Goal: Transaction & Acquisition: Purchase product/service

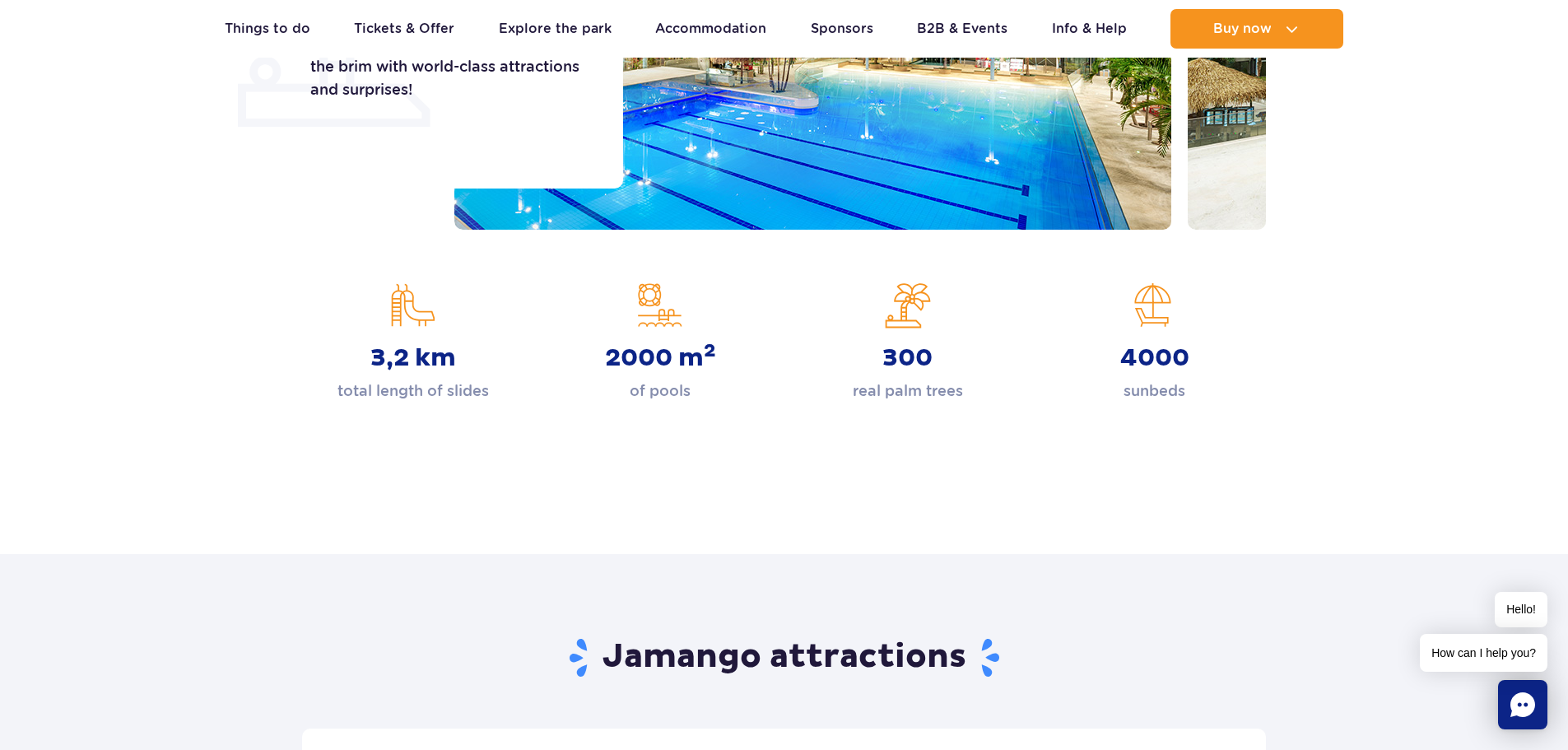
scroll to position [411, 0]
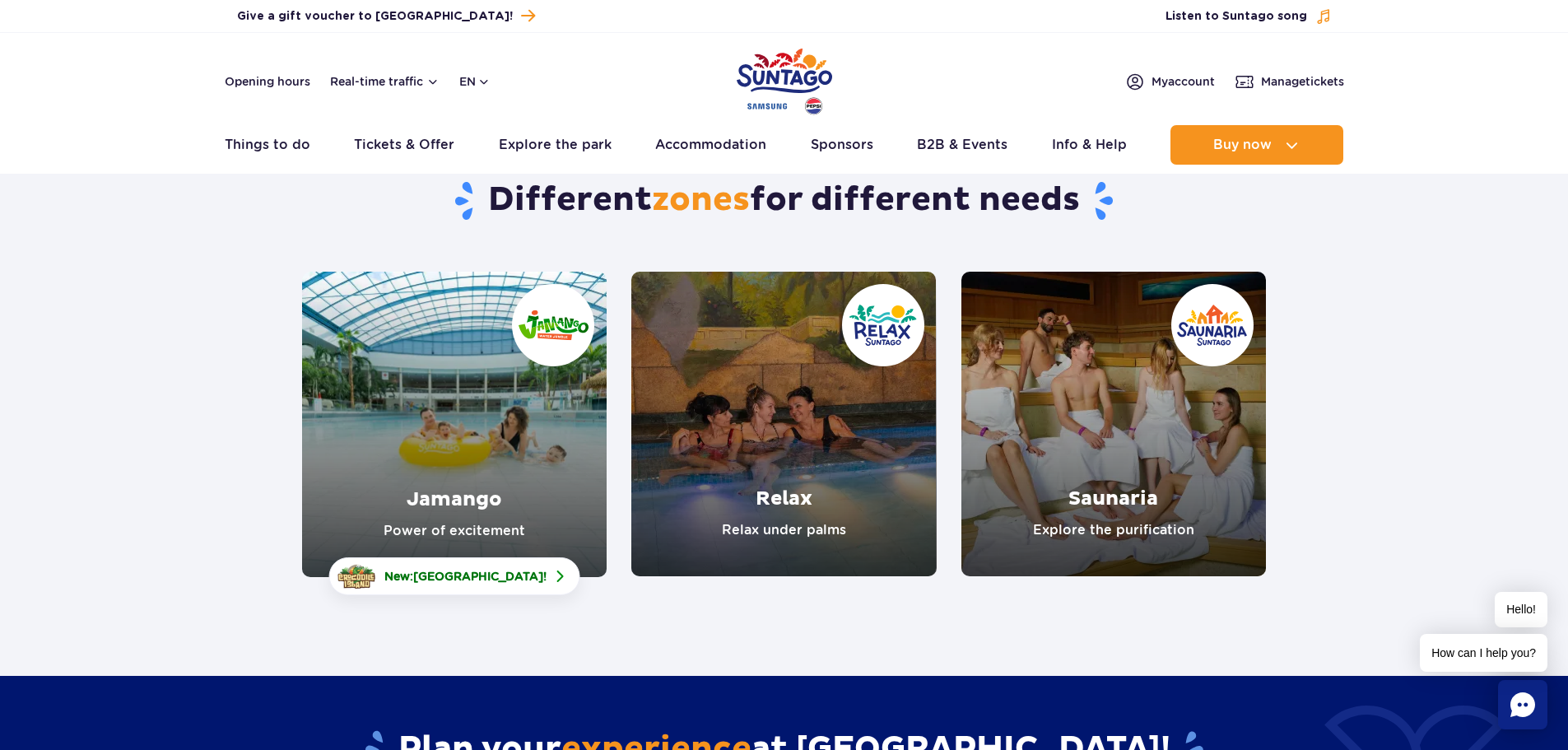
scroll to position [83, 0]
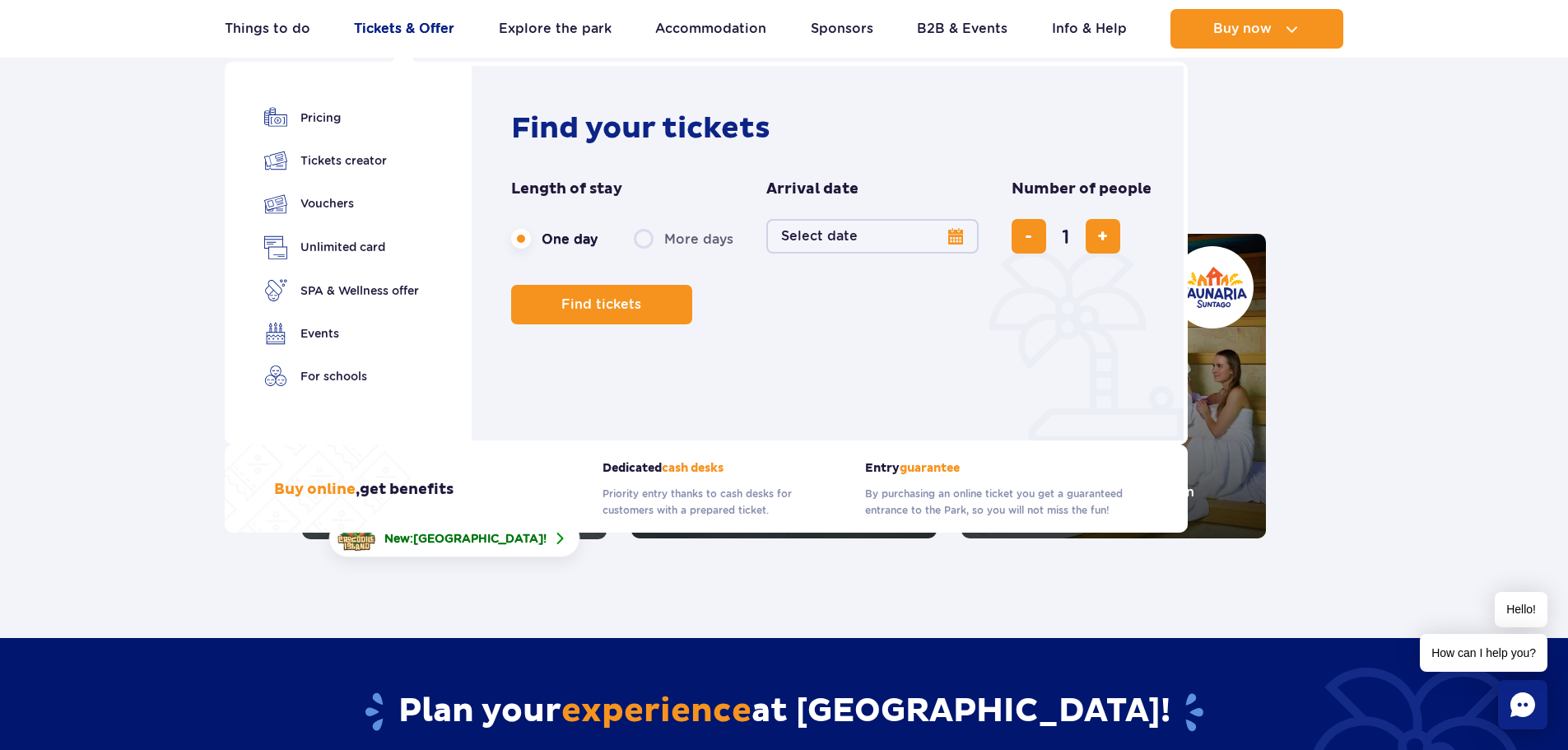
click at [426, 41] on link "Tickets & Offer" at bounding box center [403, 29] width 101 height 40
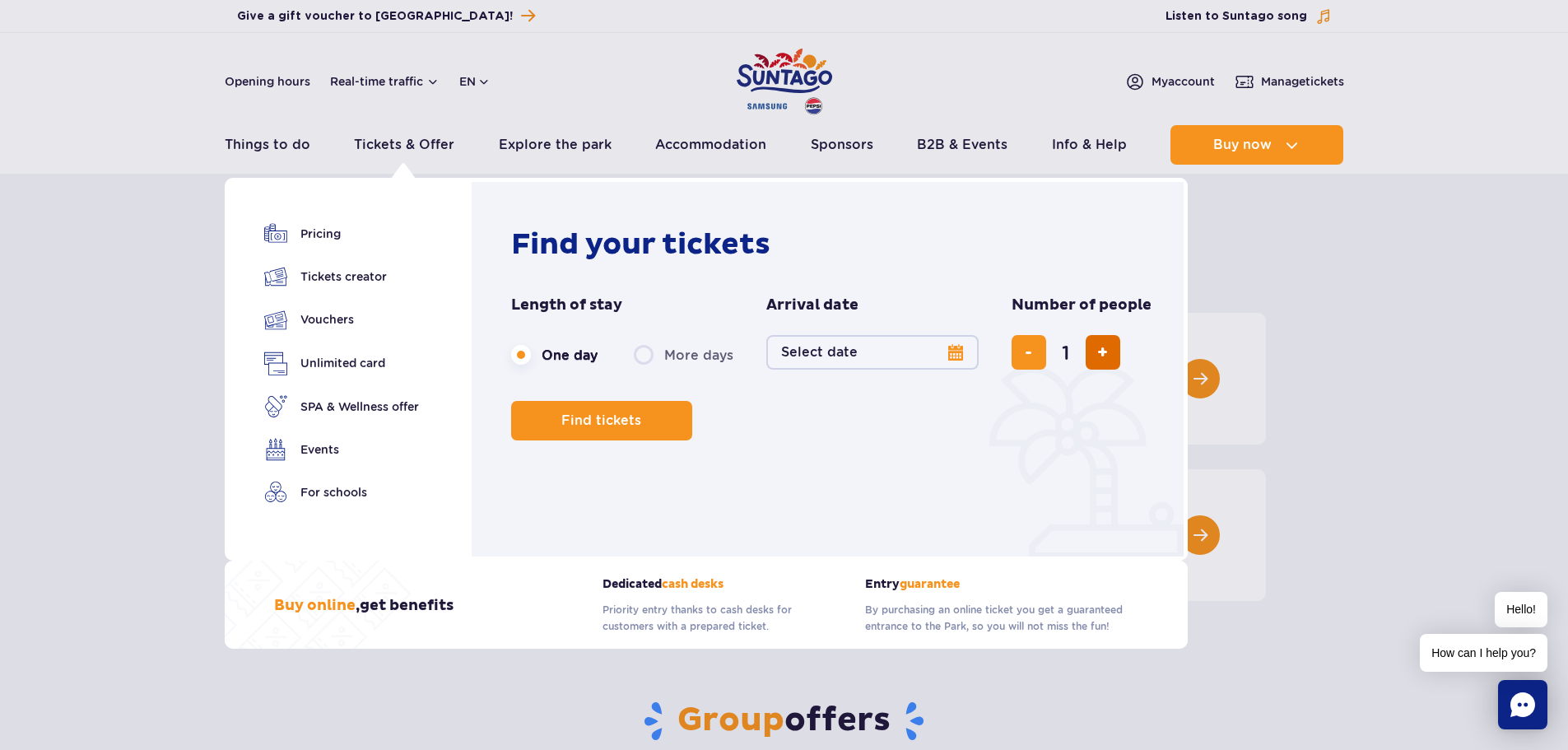
click at [1108, 349] on button "add ticket" at bounding box center [1103, 352] width 35 height 35
type input "3"
click at [956, 355] on button "Select date" at bounding box center [872, 352] width 212 height 35
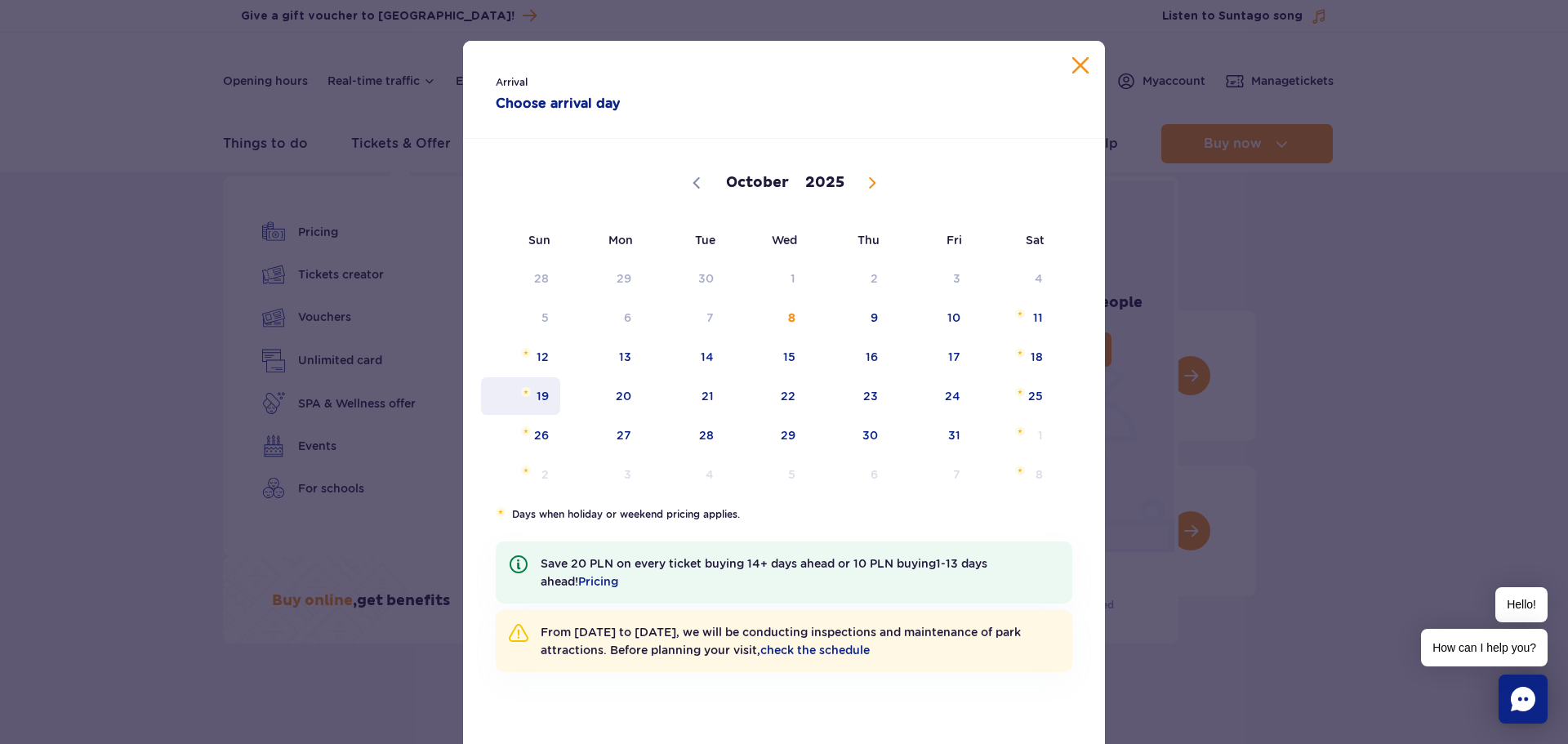
click at [531, 396] on span "19" at bounding box center [520, 396] width 82 height 38
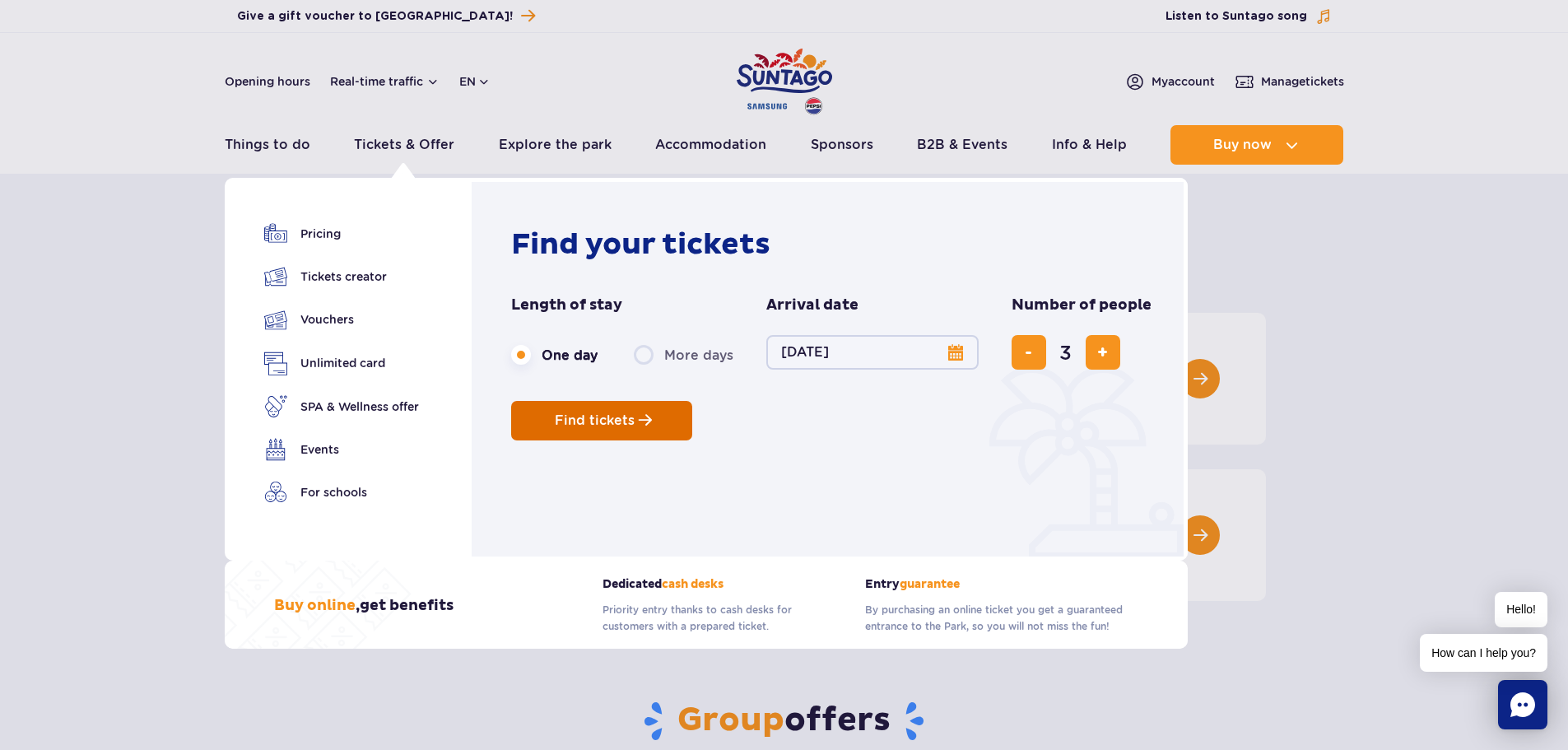
click at [630, 422] on span "Find tickets" at bounding box center [595, 420] width 80 height 15
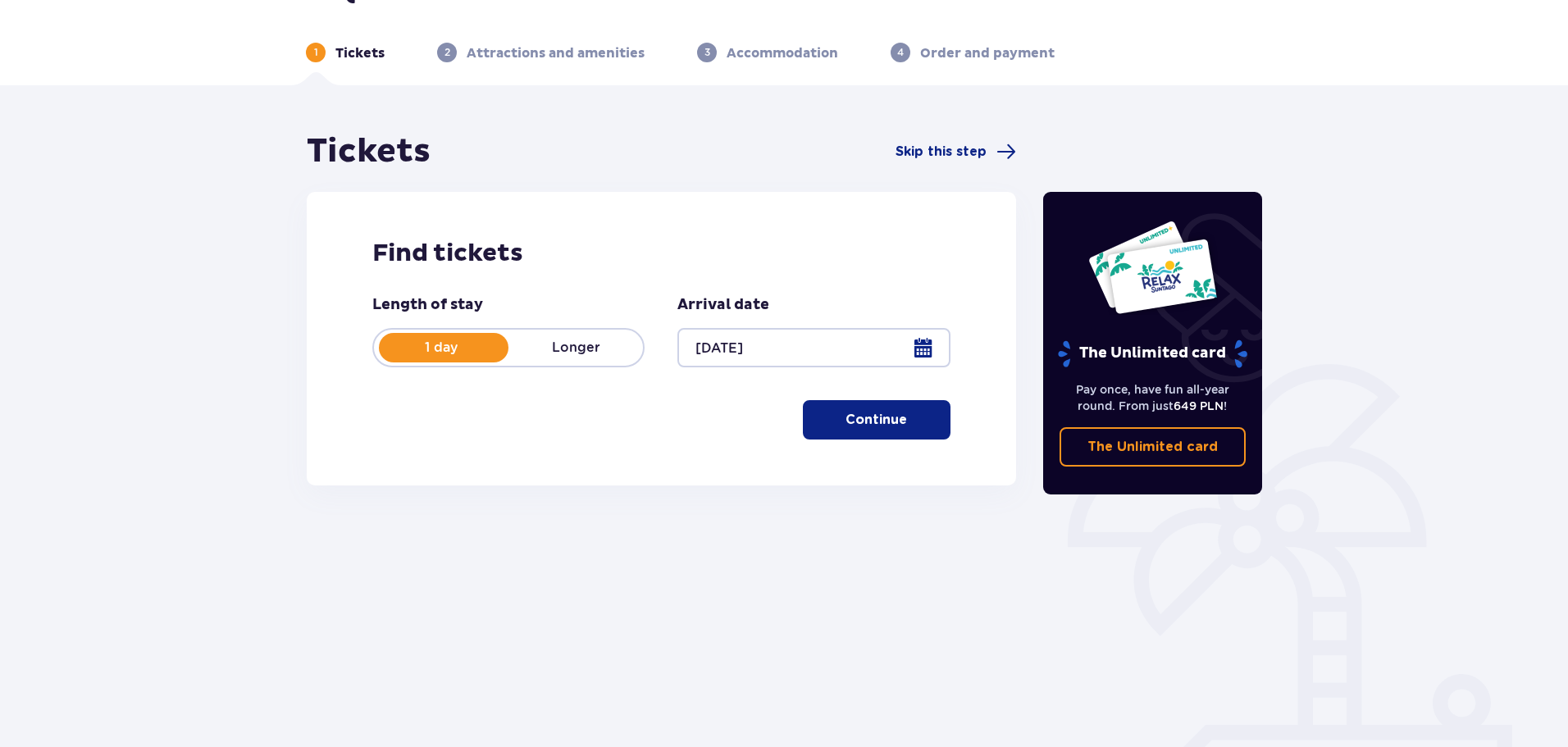
scroll to position [82, 0]
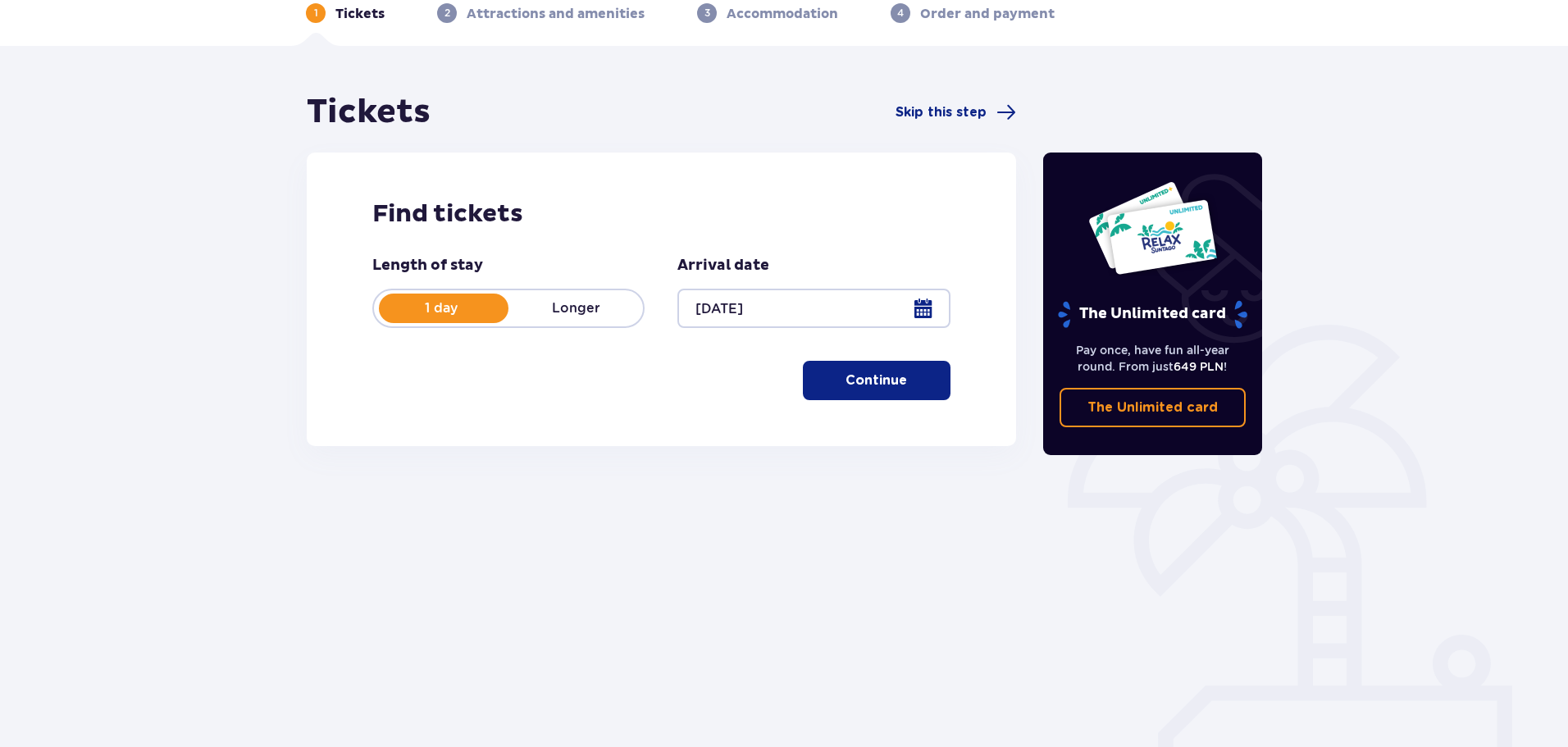
click at [919, 385] on span "button" at bounding box center [910, 381] width 20 height 20
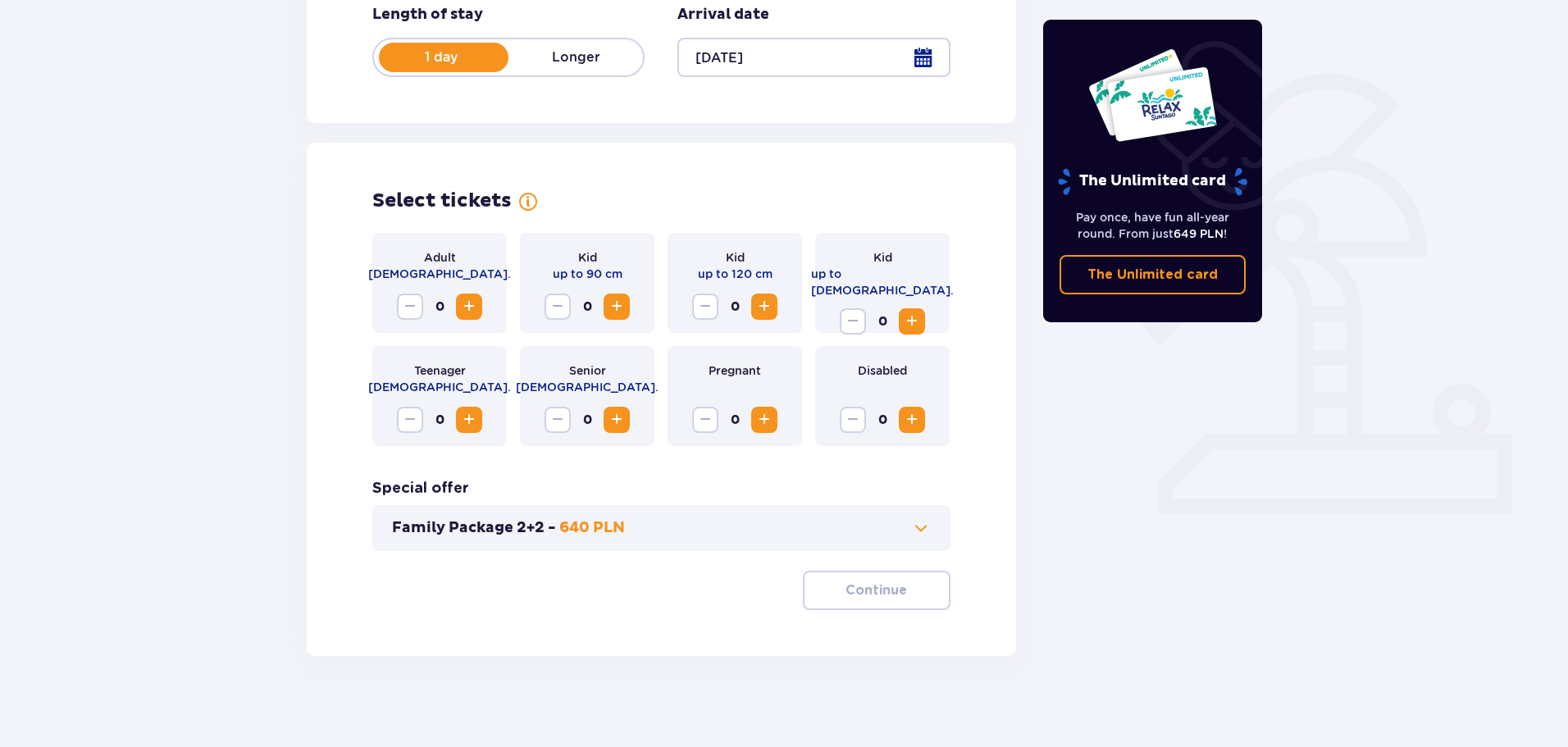
scroll to position [340, 0]
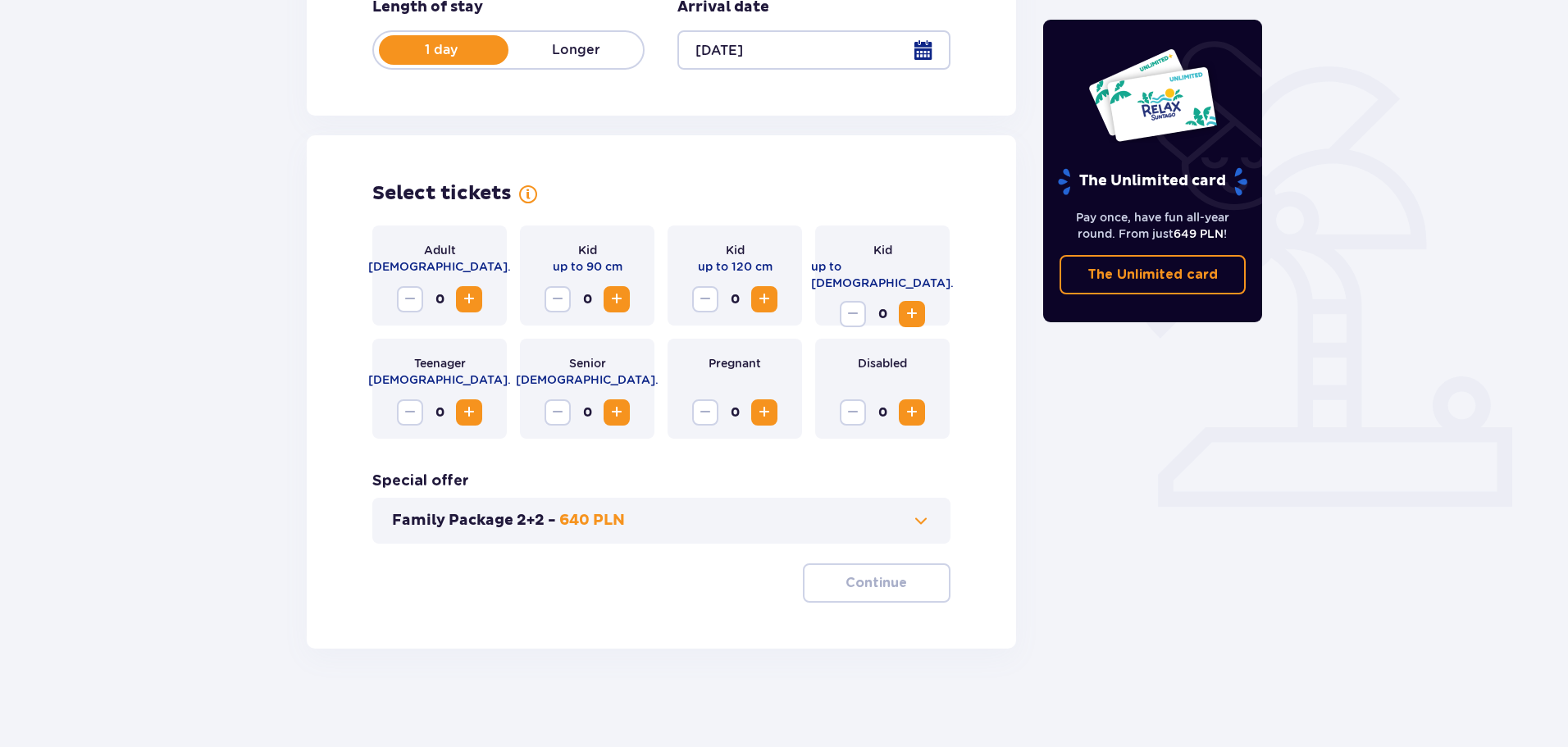
click at [464, 308] on span "Increase" at bounding box center [469, 300] width 20 height 20
click at [838, 517] on button "Family Package 2+2 - 640 PLN" at bounding box center [661, 521] width 539 height 20
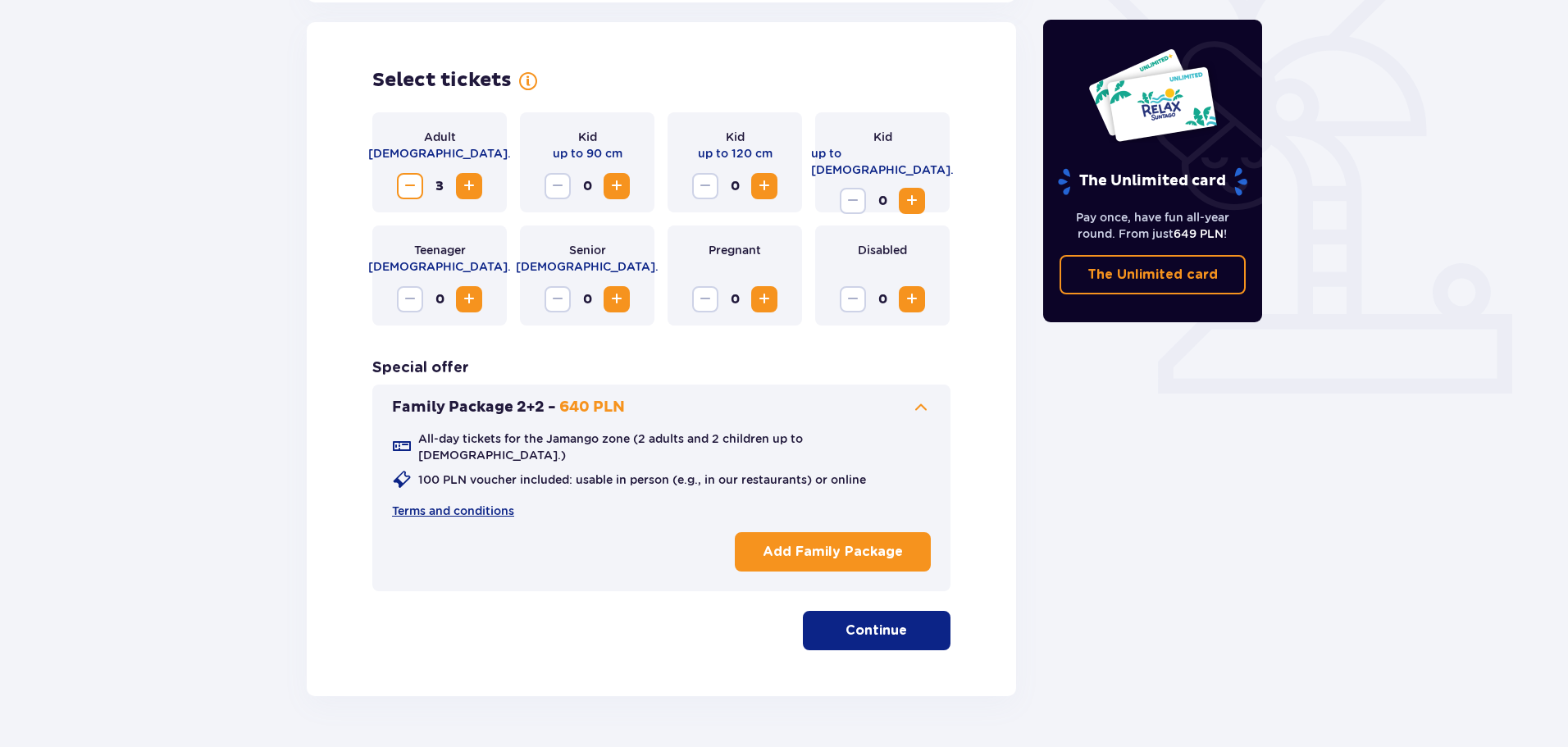
scroll to position [456, 0]
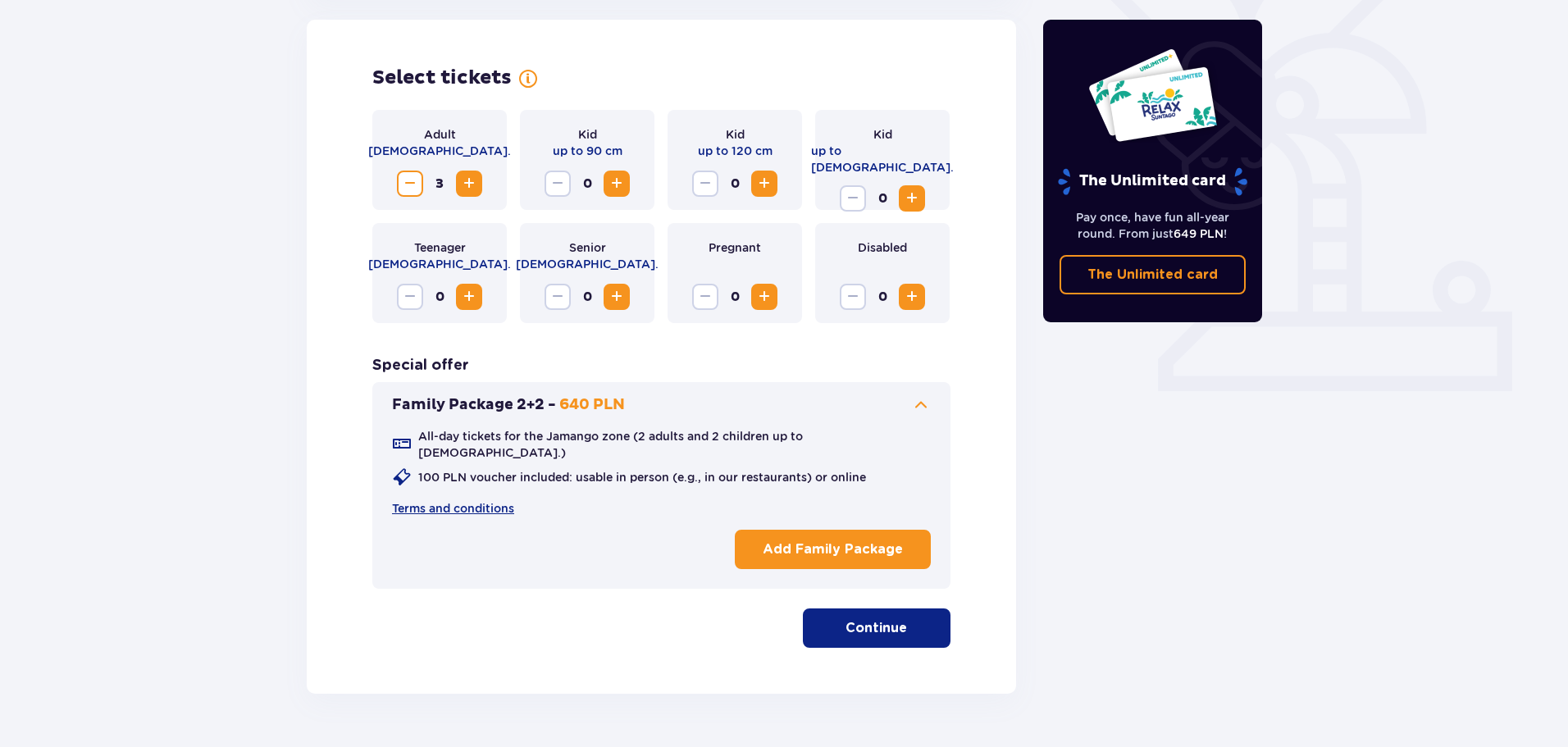
click at [878, 419] on div "All-day tickets for the Jamango zone (2 adults and 2 children up to 16 y.o.) 10…" at bounding box center [661, 495] width 539 height 161
click at [913, 406] on span at bounding box center [921, 405] width 20 height 20
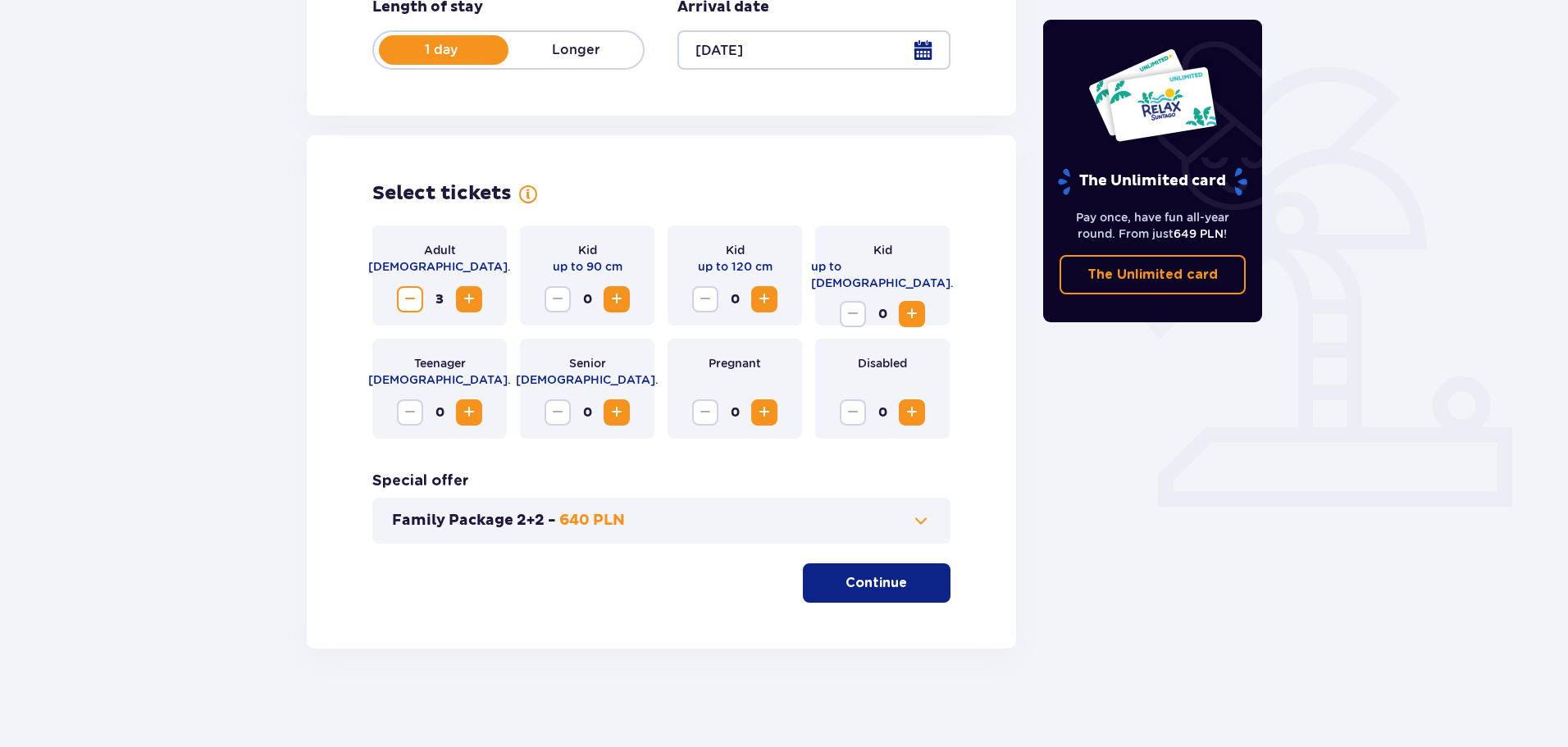
click at [900, 580] on span "button" at bounding box center [910, 583] width 20 height 20
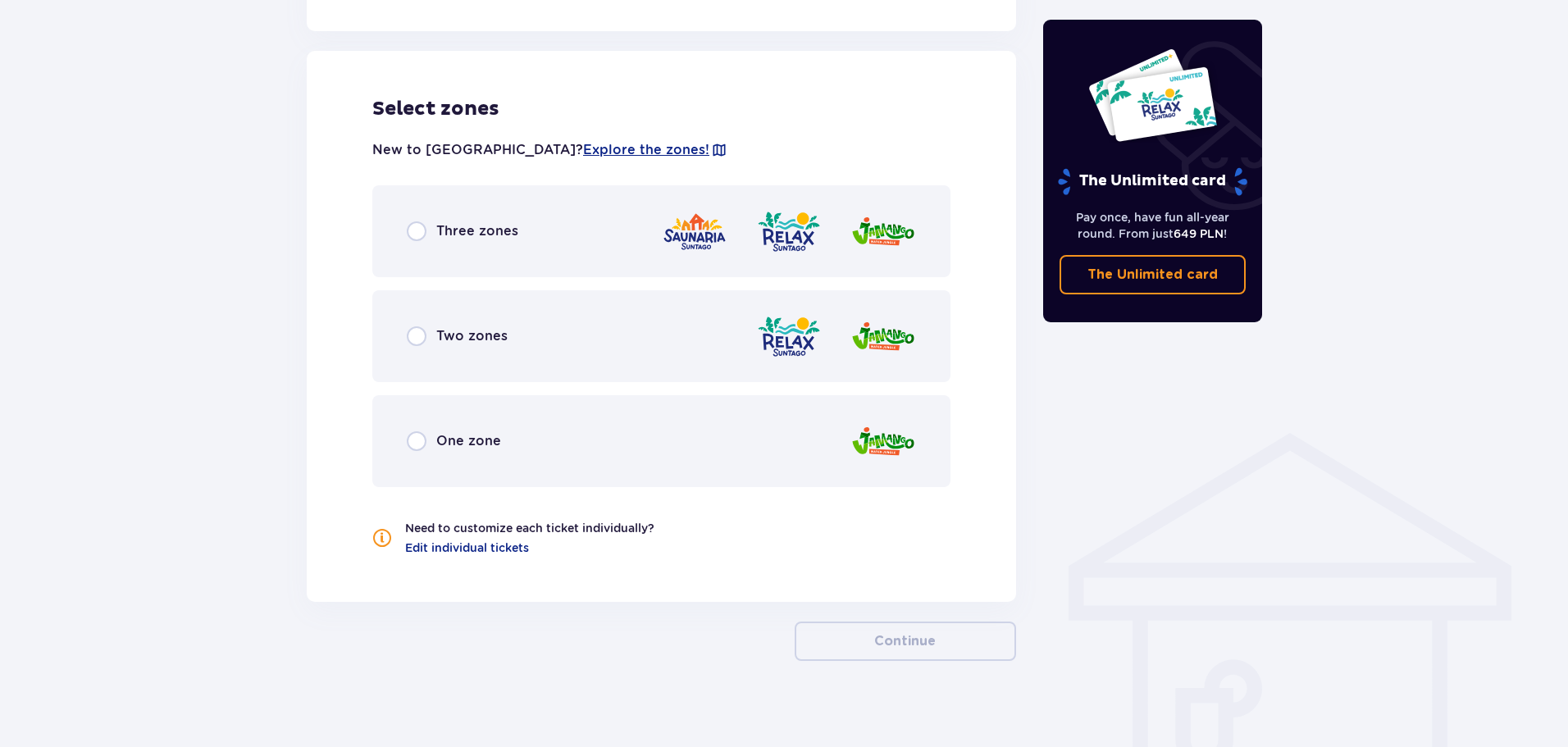
scroll to position [910, 0]
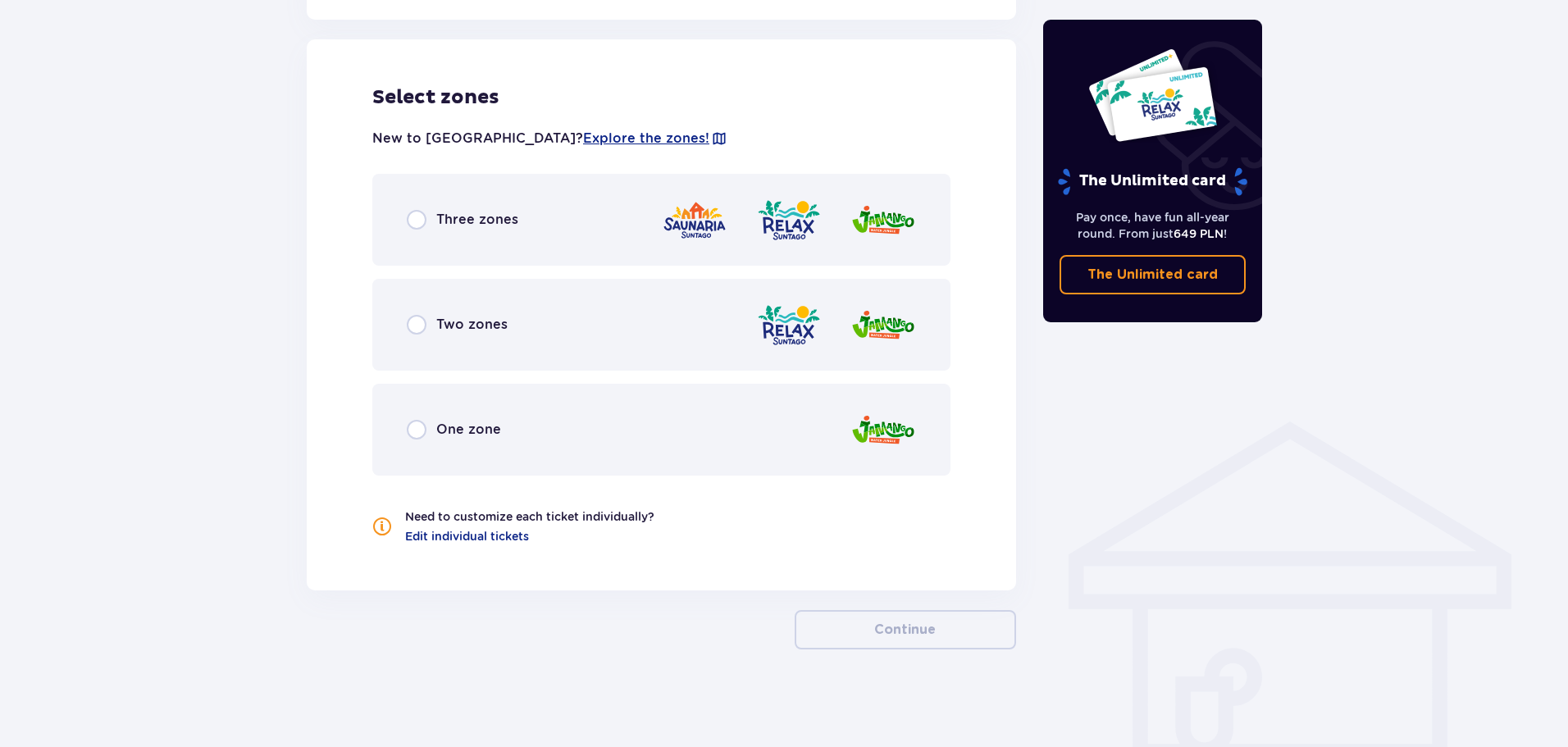
click at [483, 224] on span "Three zones" at bounding box center [477, 219] width 82 height 18
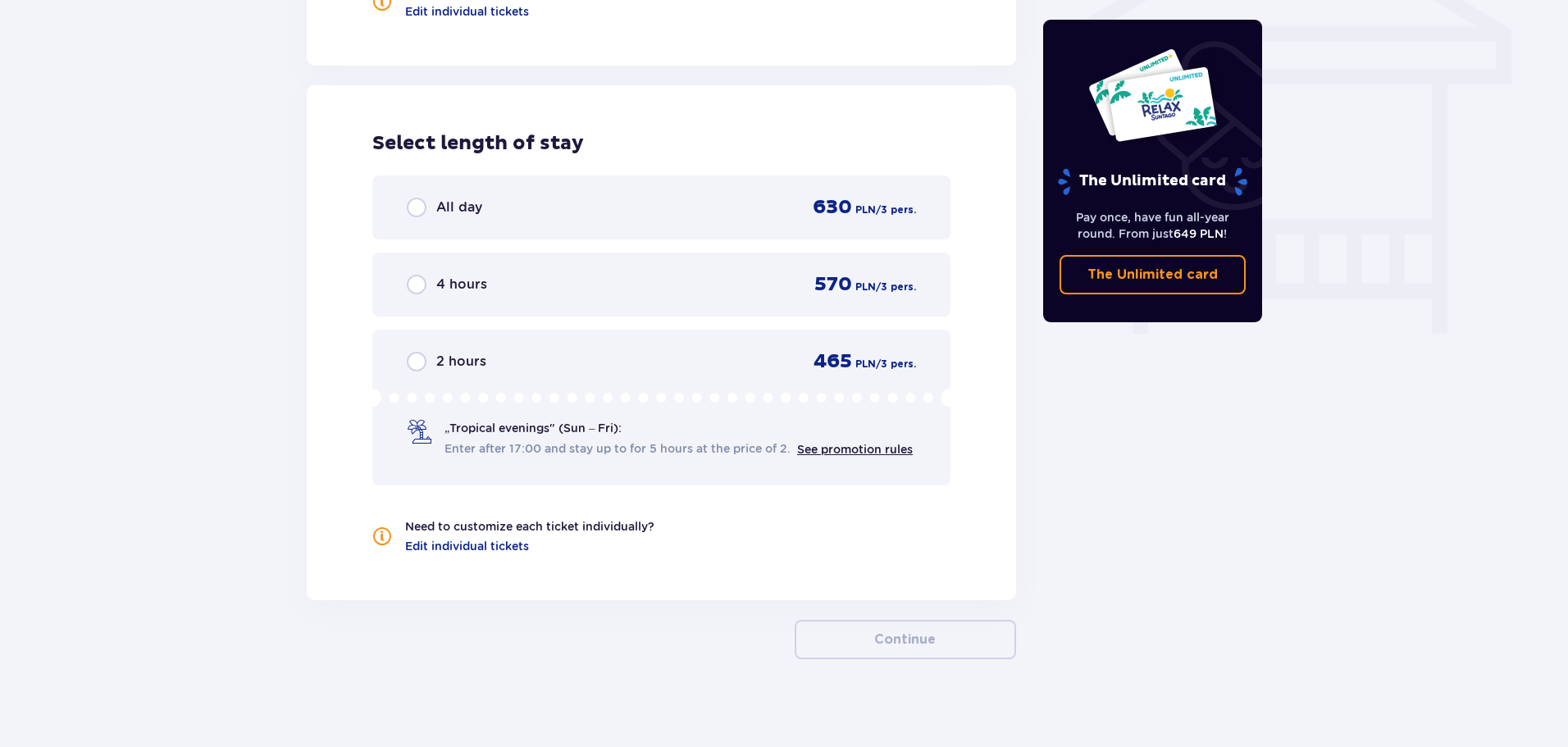
scroll to position [1445, 0]
